Goal: Task Accomplishment & Management: Complete application form

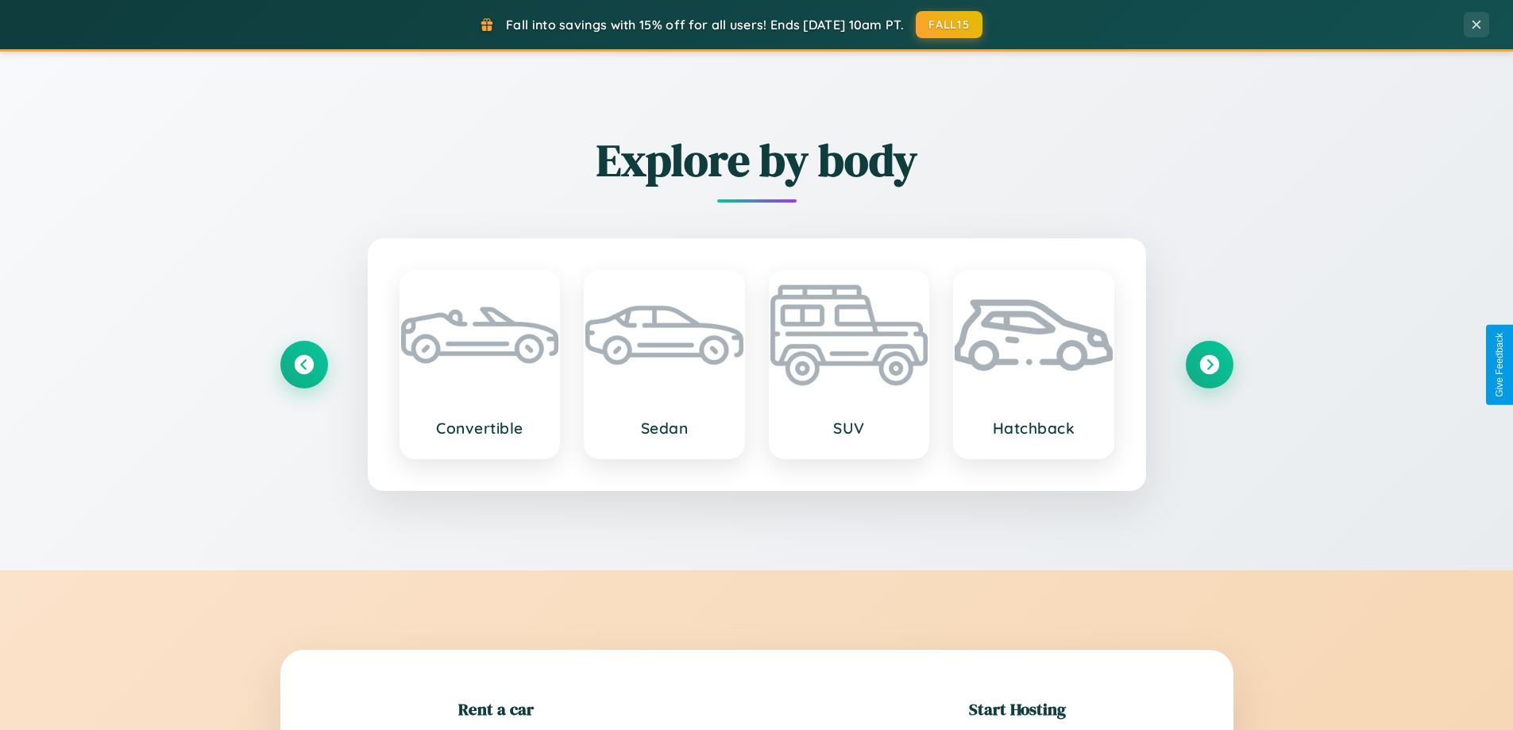
scroll to position [343, 0]
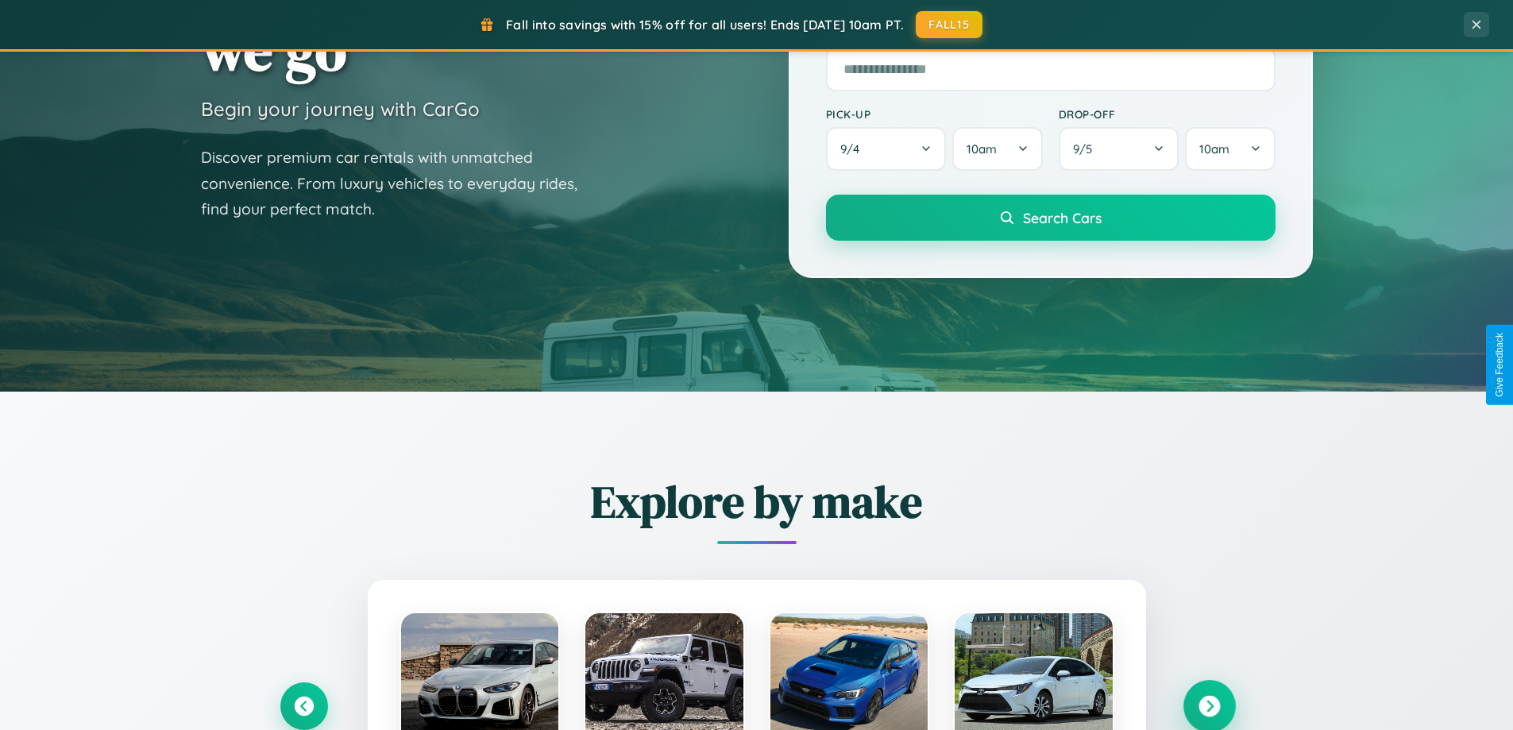
click at [1209, 706] on icon at bounding box center [1208, 706] width 21 height 21
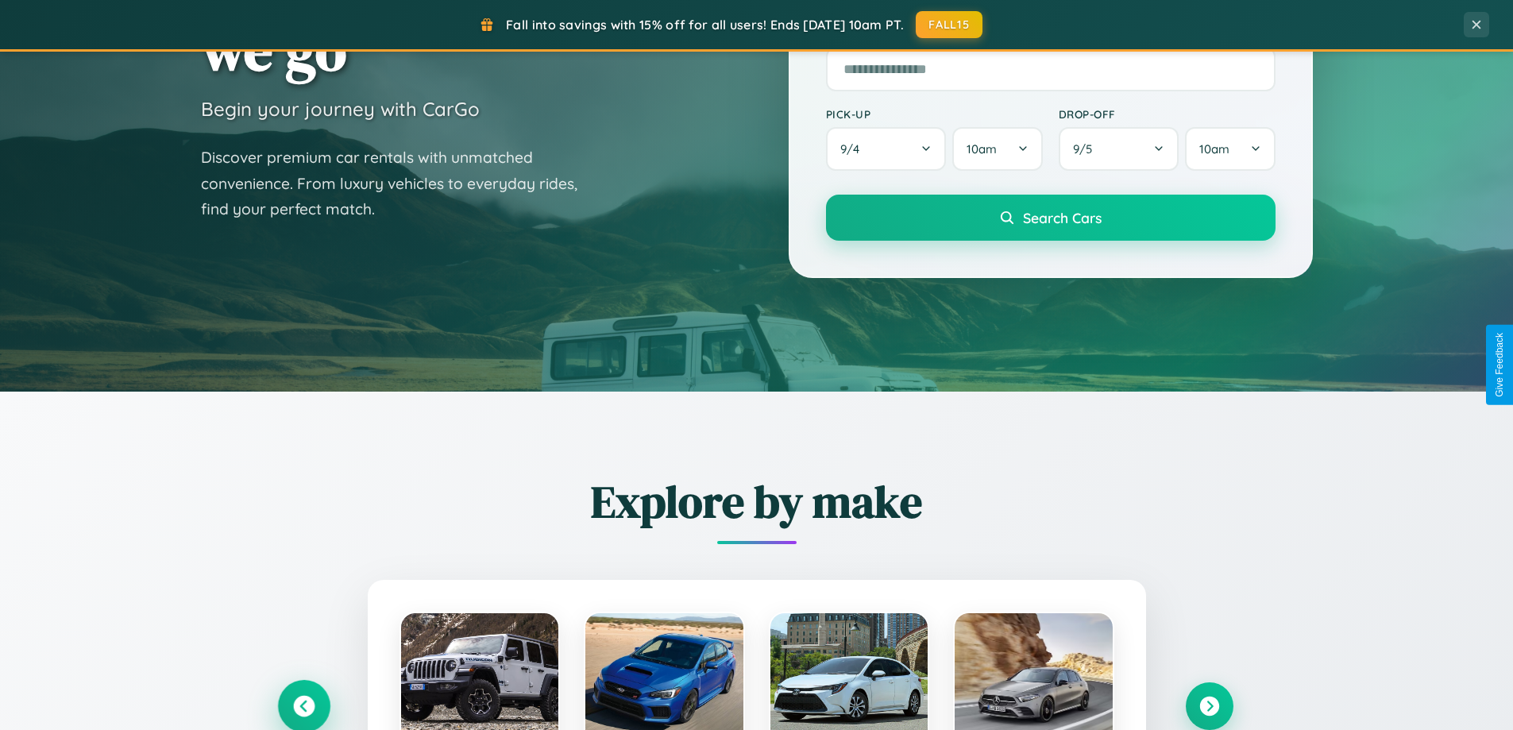
click at [303, 705] on icon at bounding box center [303, 706] width 21 height 21
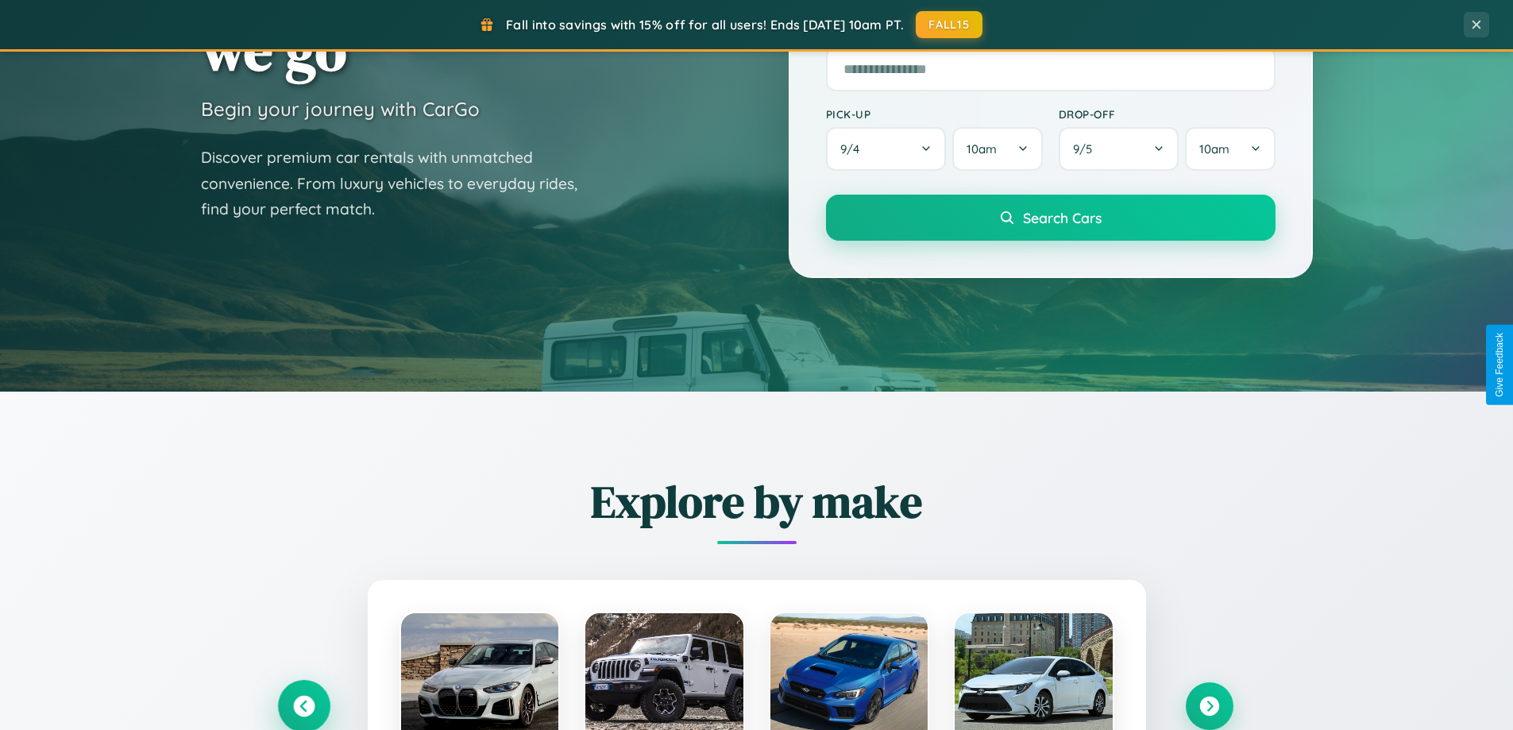
click at [303, 704] on icon at bounding box center [304, 706] width 26 height 26
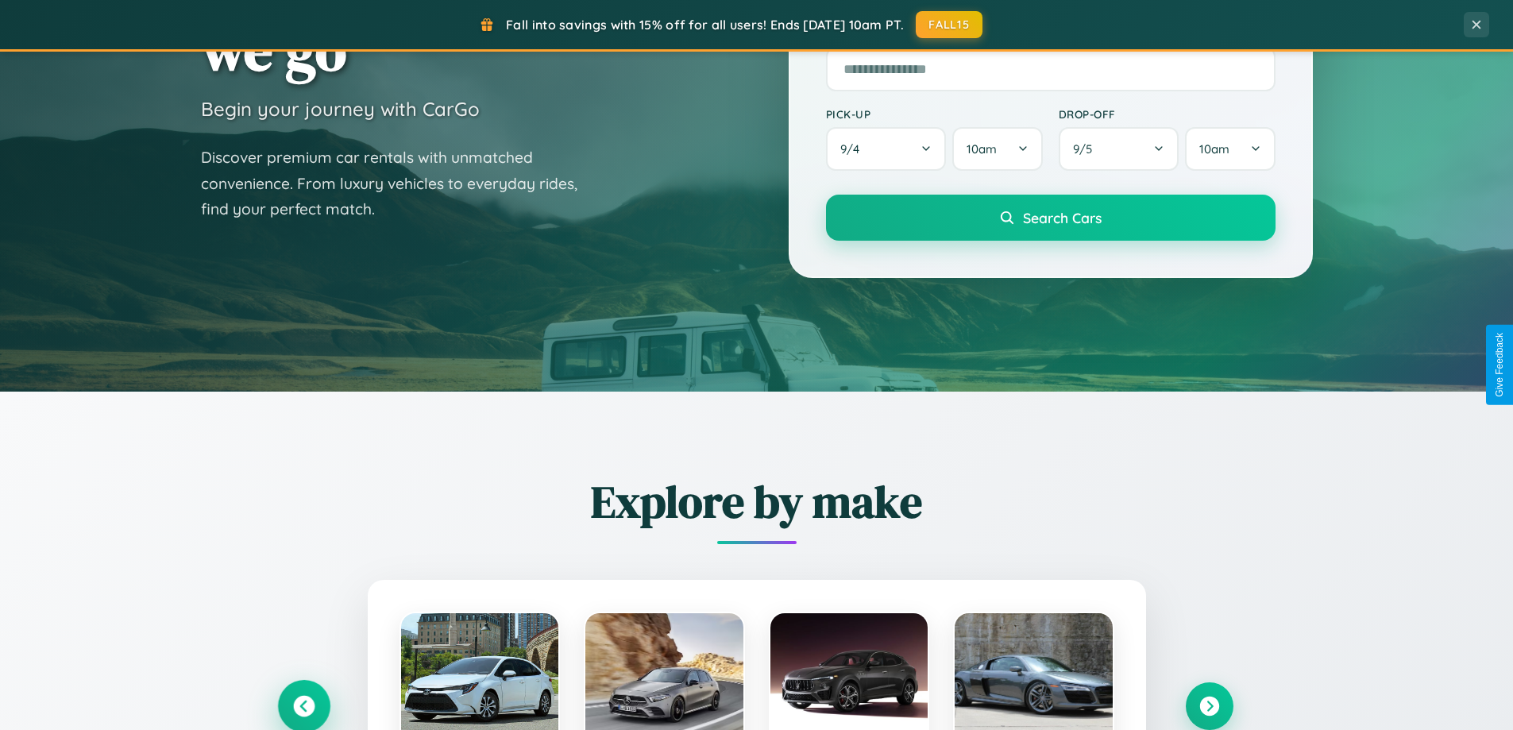
click at [303, 704] on icon at bounding box center [304, 706] width 26 height 26
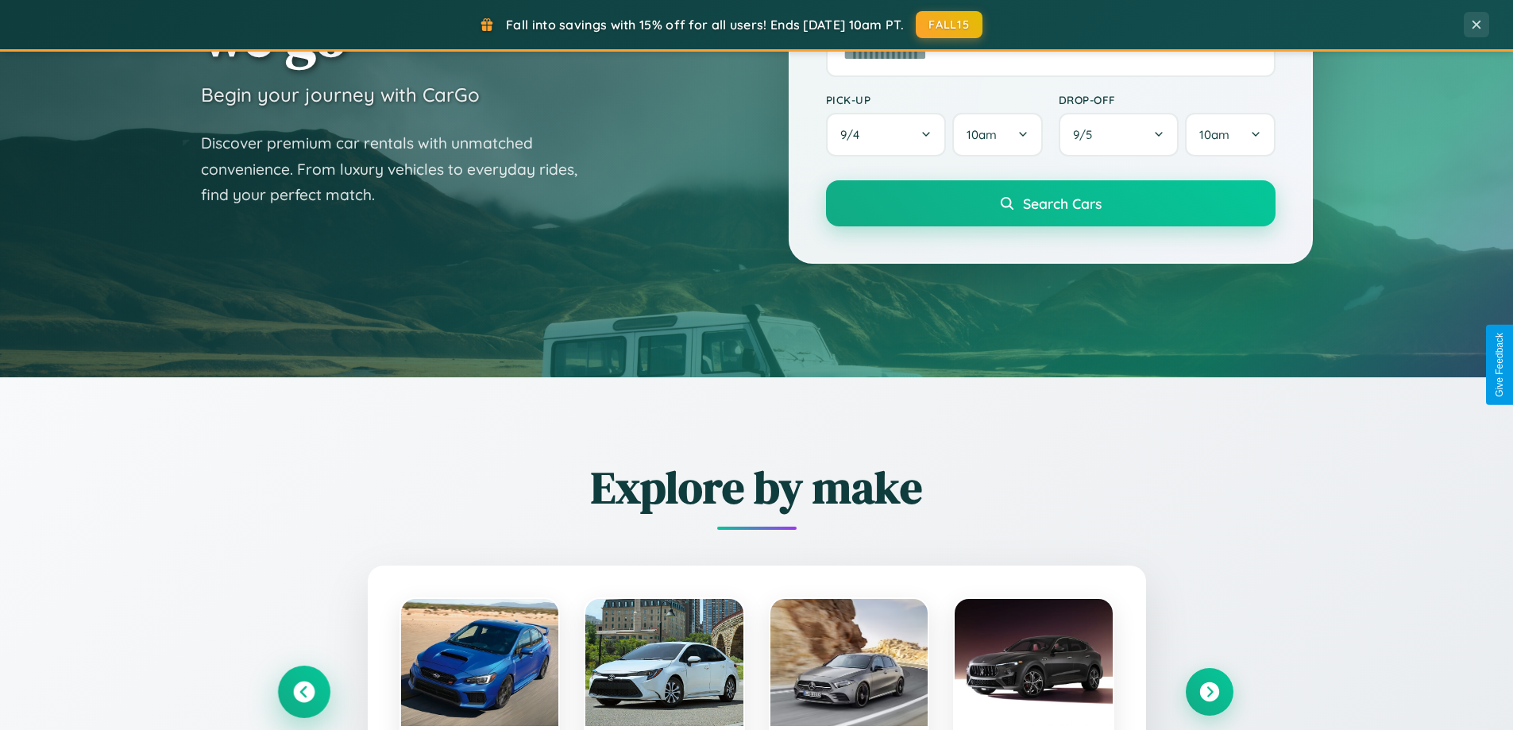
scroll to position [1093, 0]
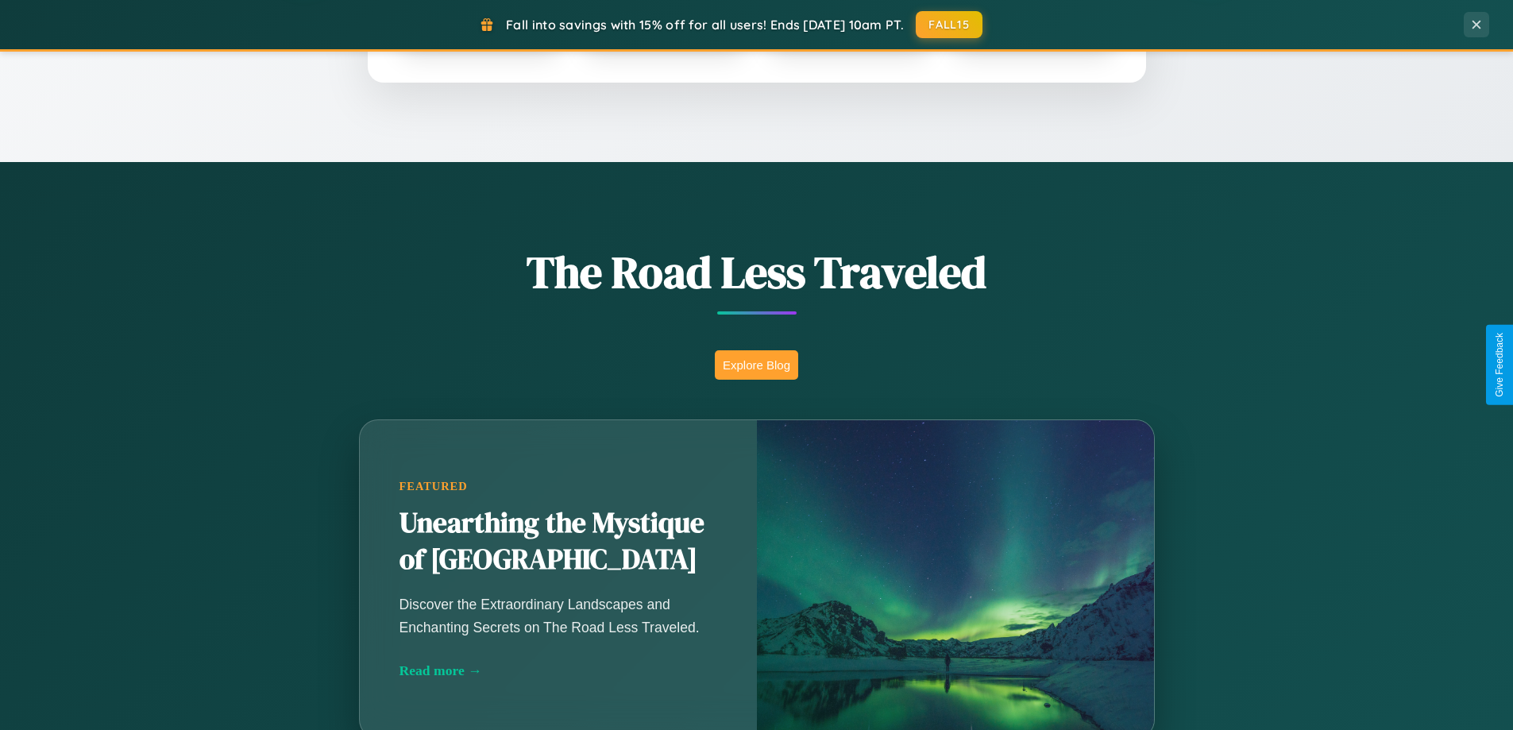
click at [756, 364] on button "Explore Blog" at bounding box center [756, 364] width 83 height 29
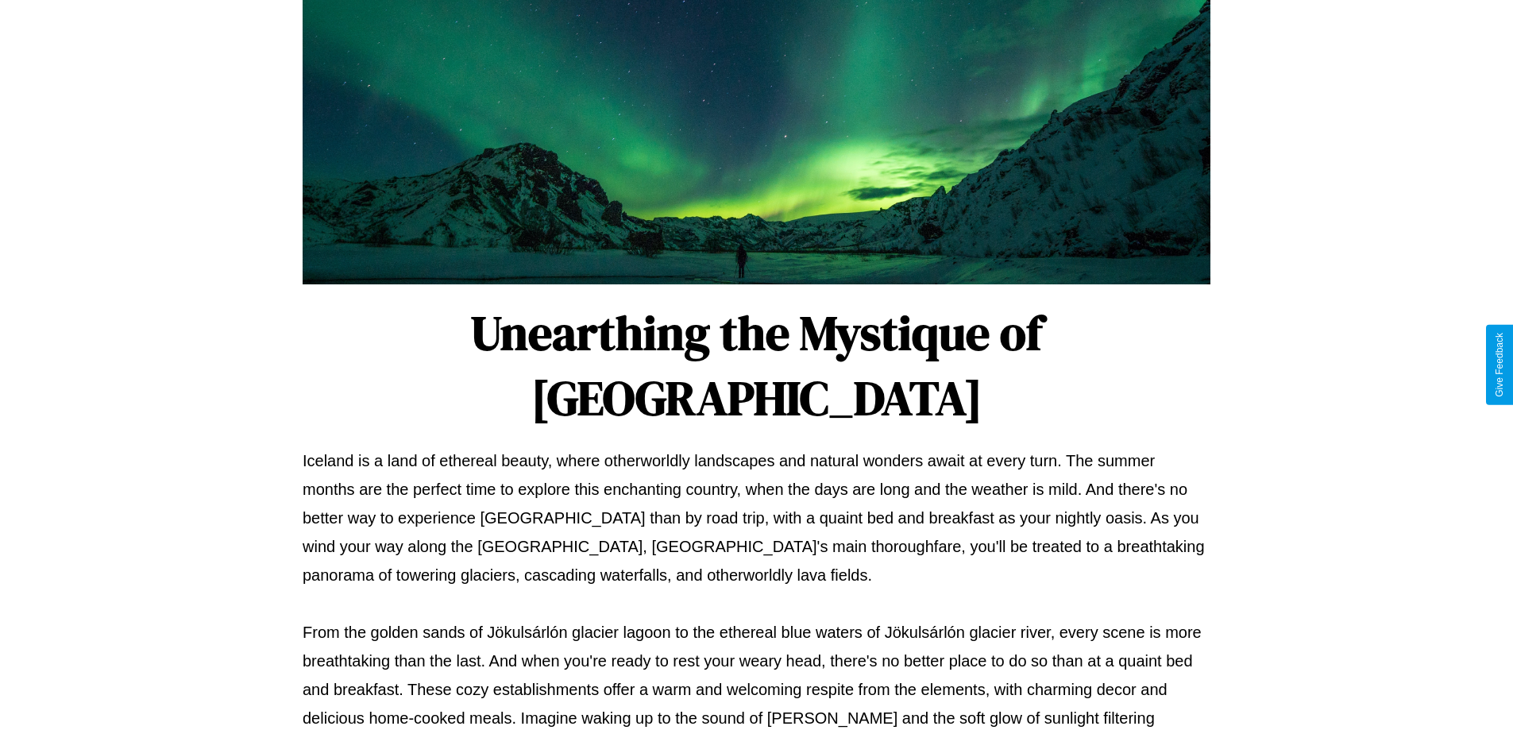
scroll to position [514, 0]
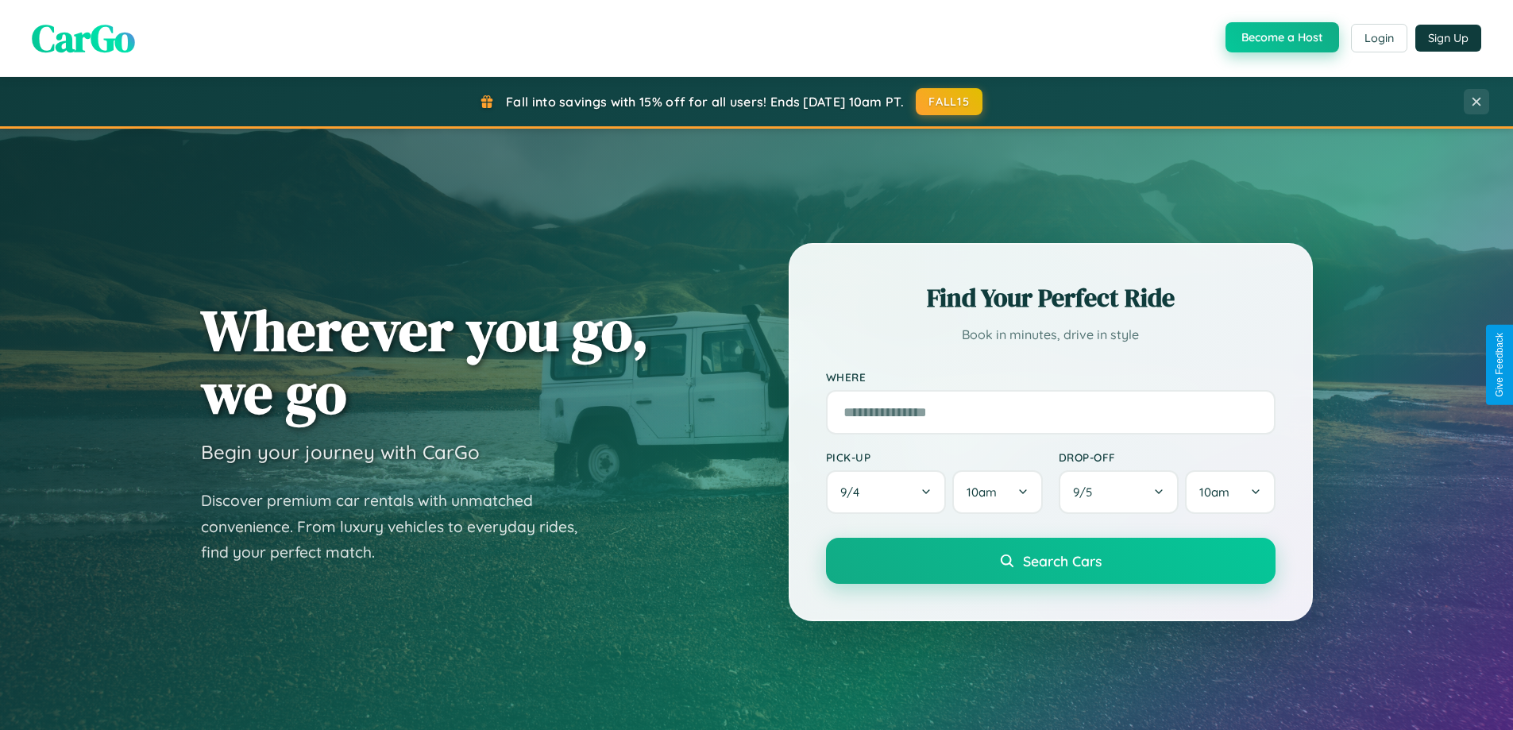
click at [1280, 37] on button "Become a Host" at bounding box center [1282, 37] width 114 height 30
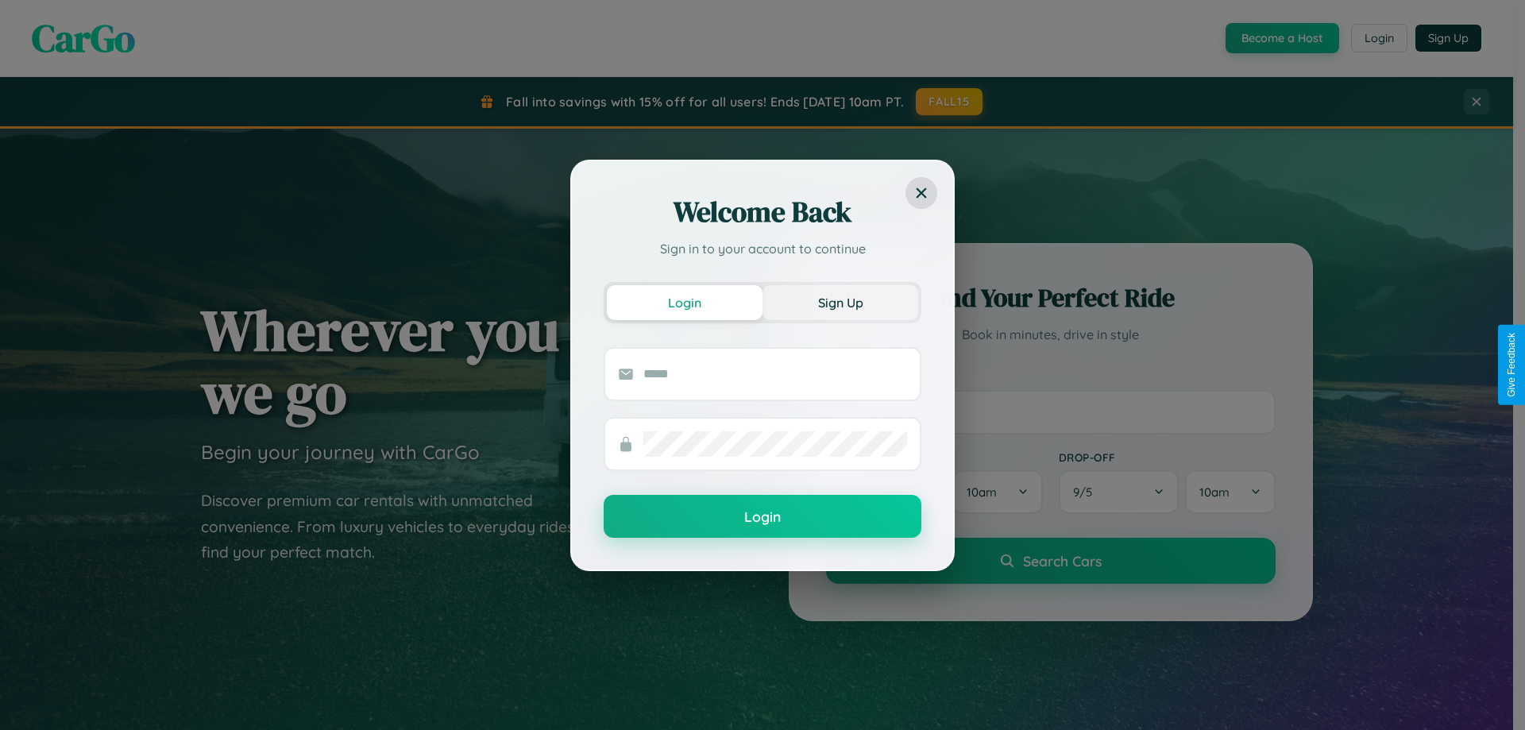
click at [840, 302] on button "Sign Up" at bounding box center [840, 302] width 156 height 35
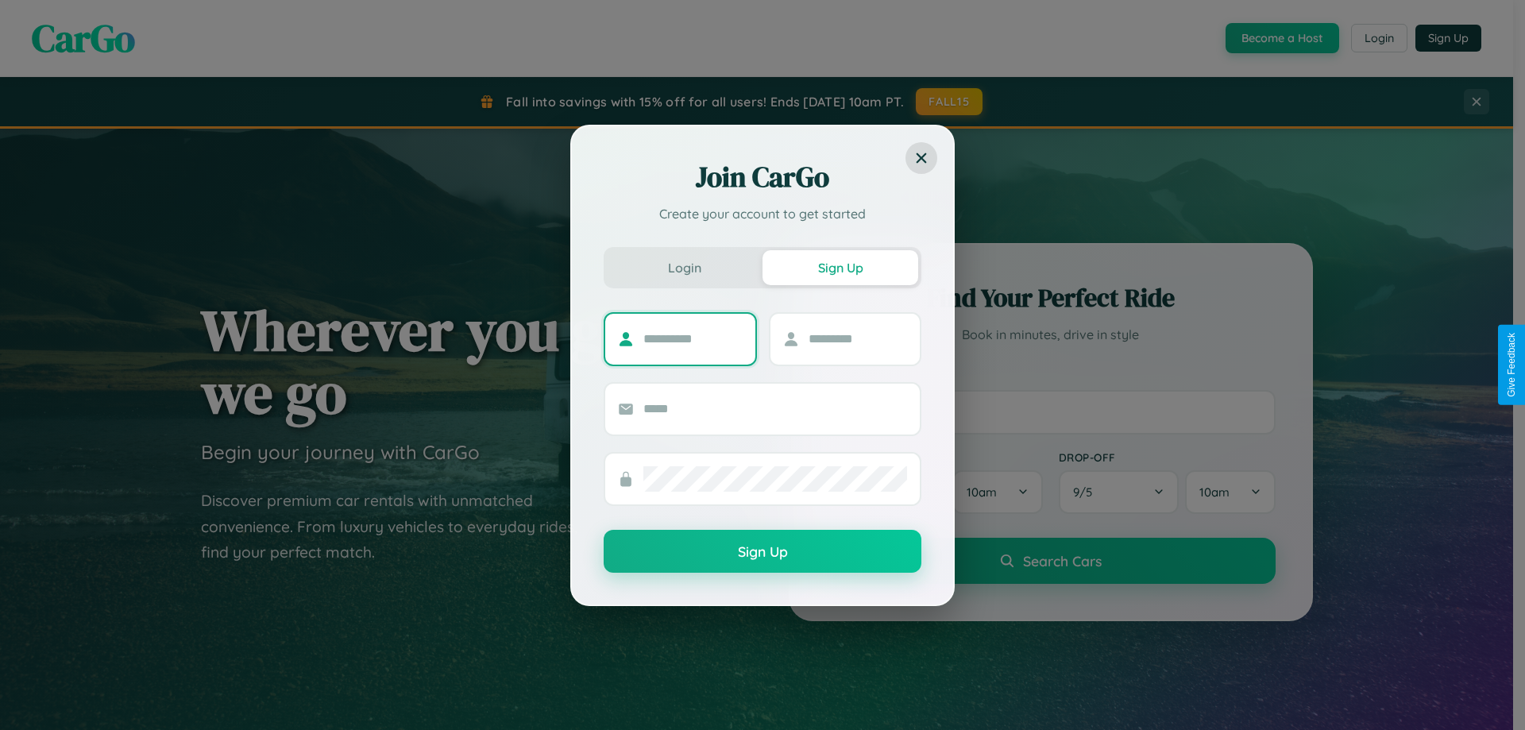
click at [692, 338] on input "text" at bounding box center [692, 338] width 99 height 25
type input "********"
click at [857, 338] on input "text" at bounding box center [857, 338] width 99 height 25
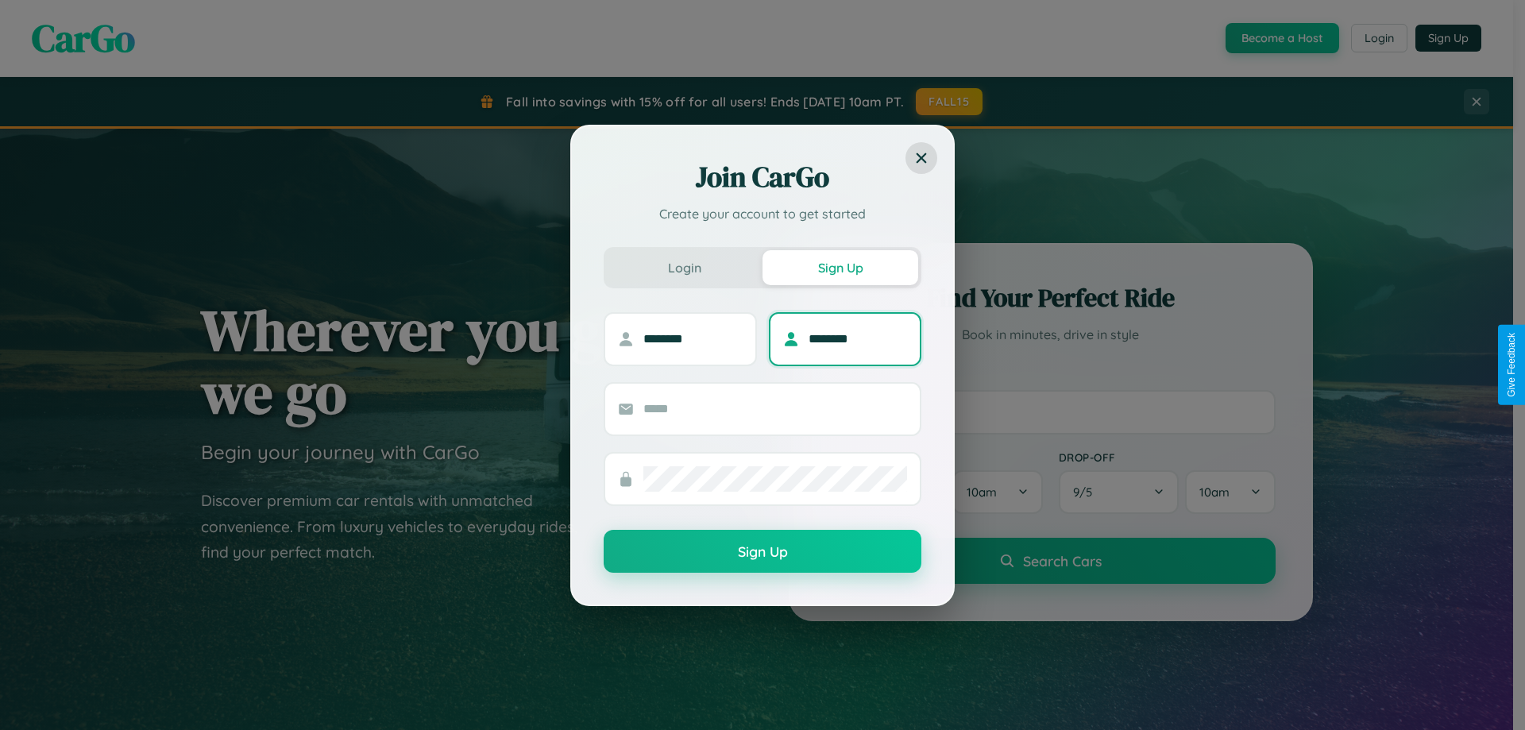
type input "********"
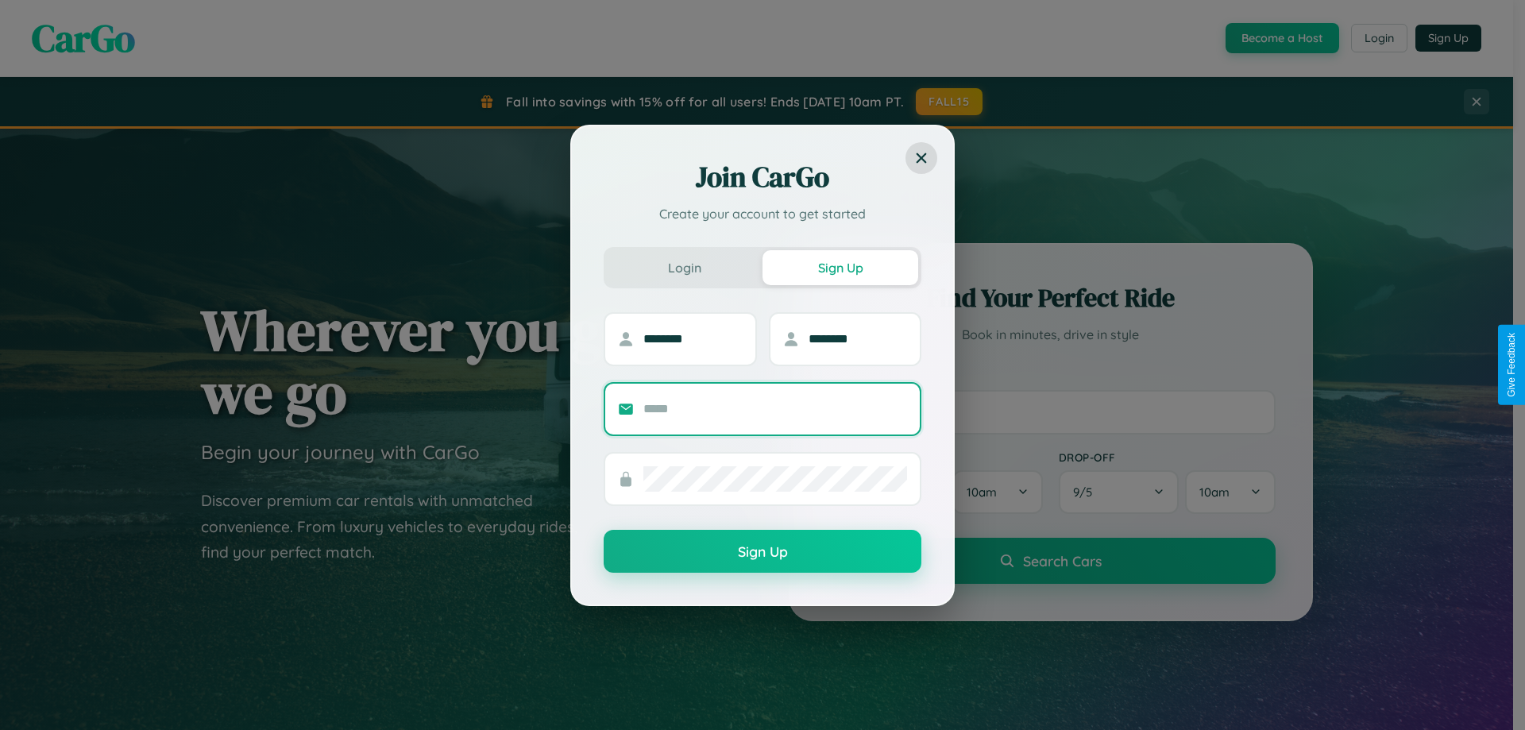
click at [775, 408] on input "text" at bounding box center [775, 408] width 264 height 25
type input "**********"
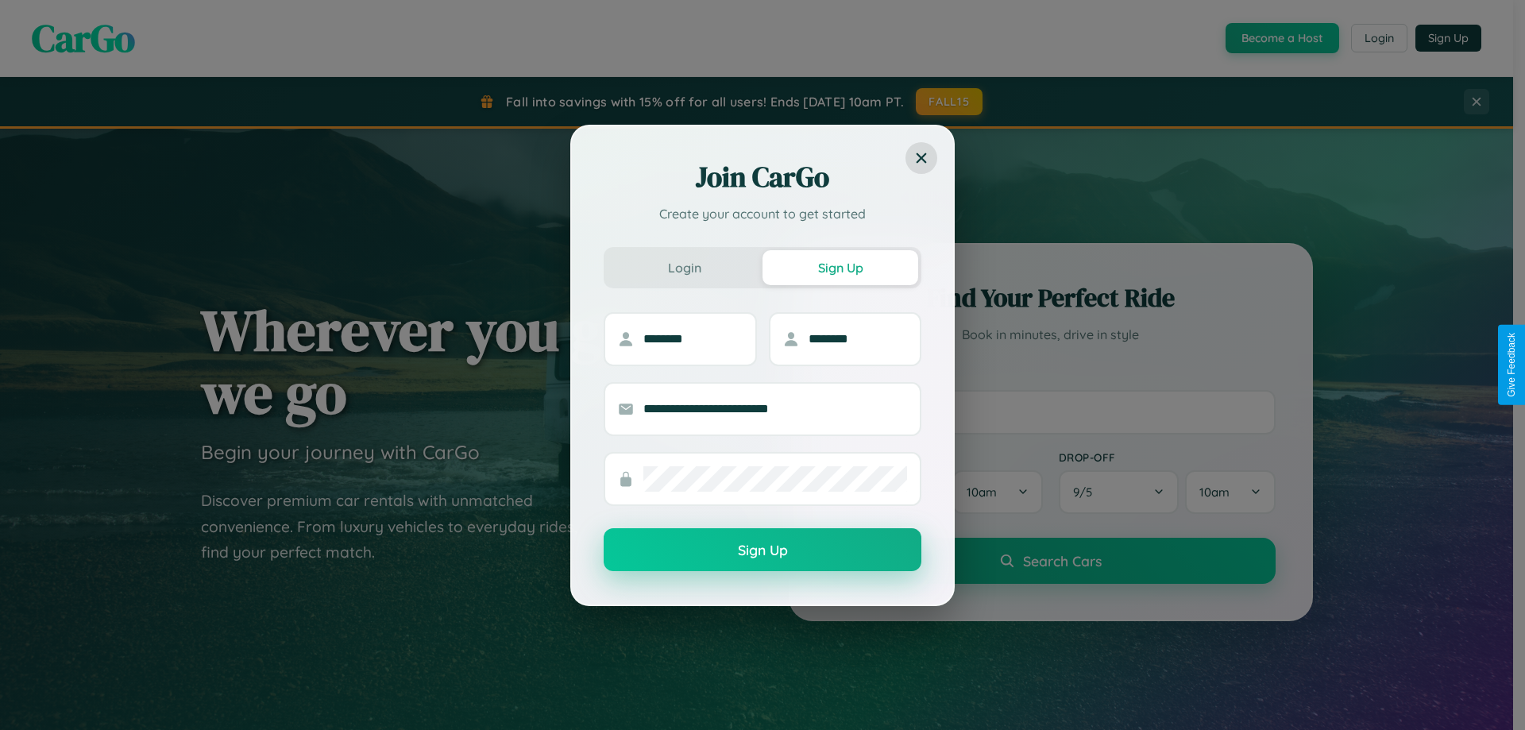
click at [762, 550] on button "Sign Up" at bounding box center [762, 549] width 318 height 43
